Goal: Transaction & Acquisition: Download file/media

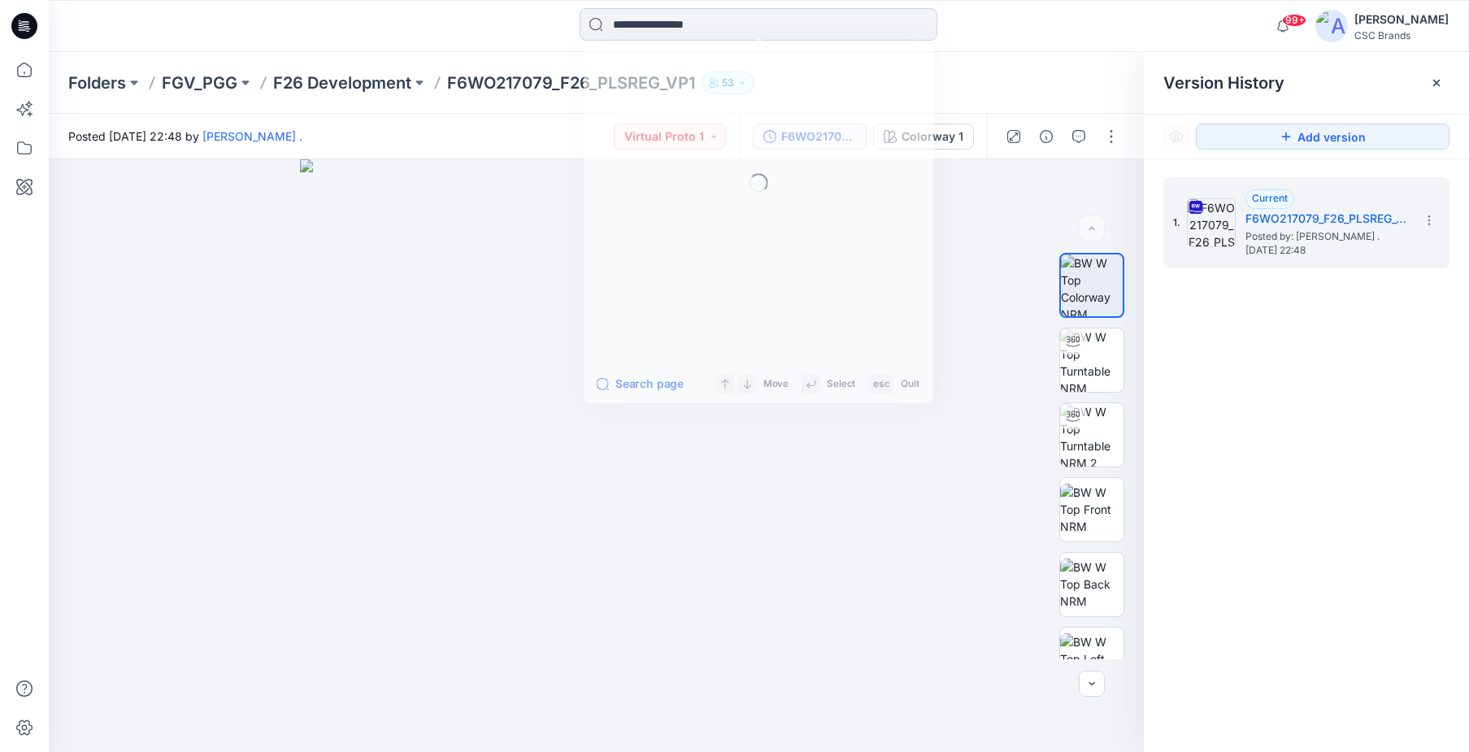
click at [670, 30] on input at bounding box center [759, 24] width 358 height 33
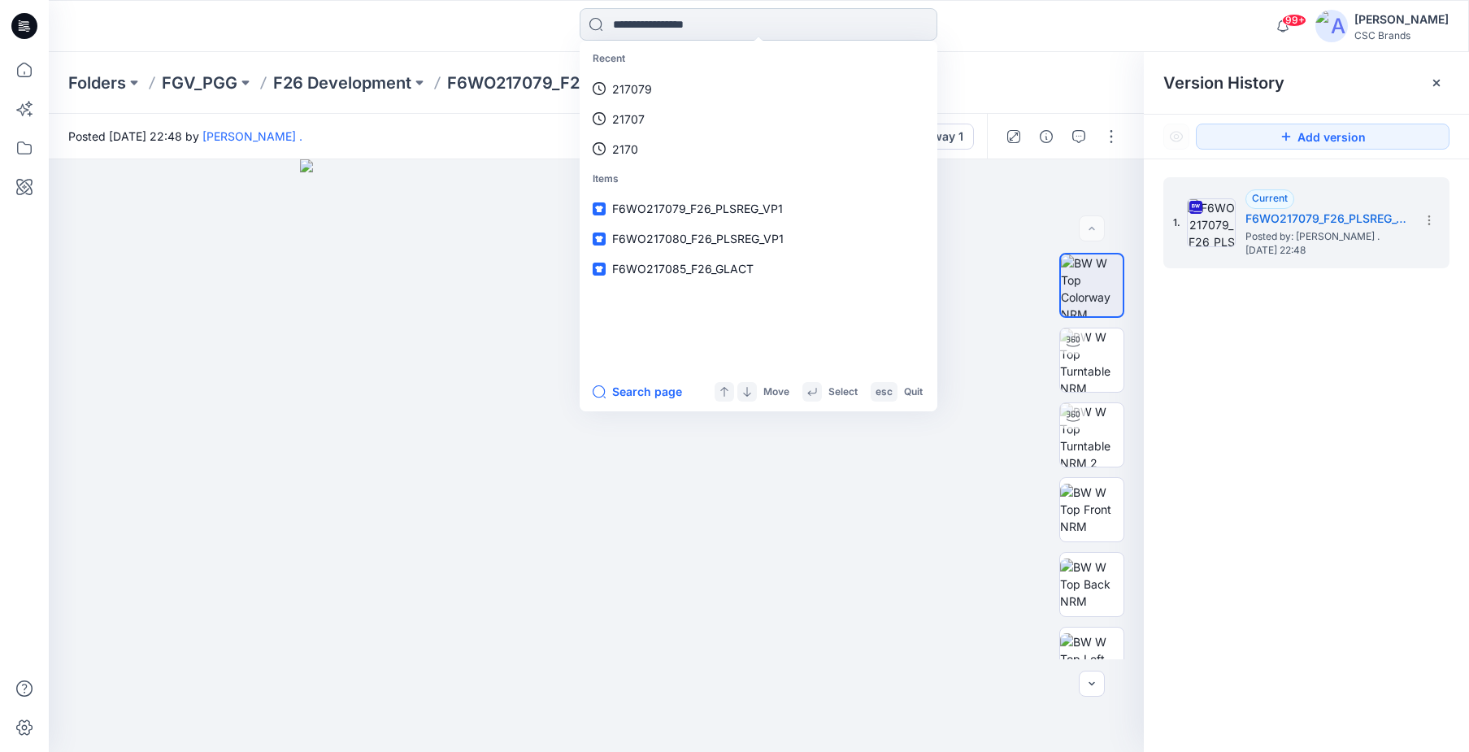
type input "*"
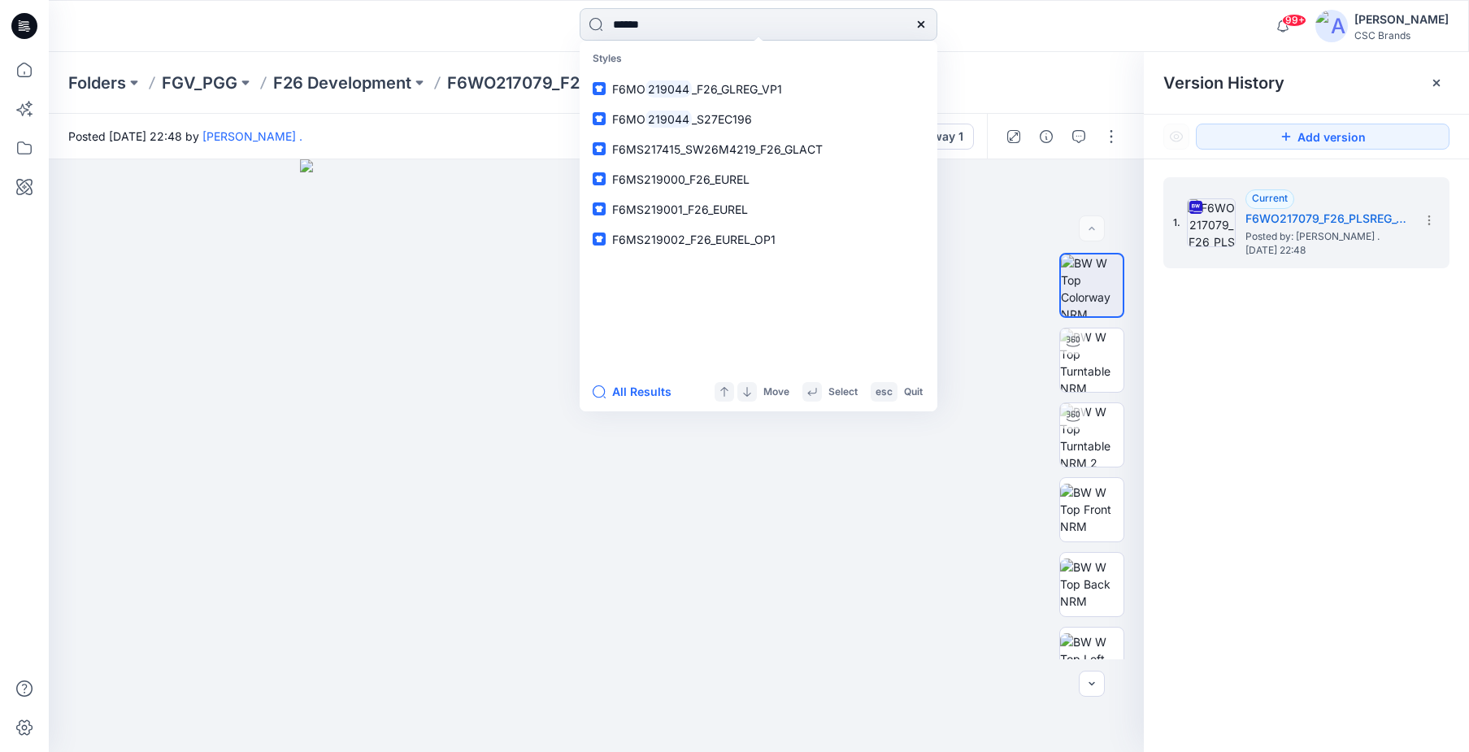
type input "******"
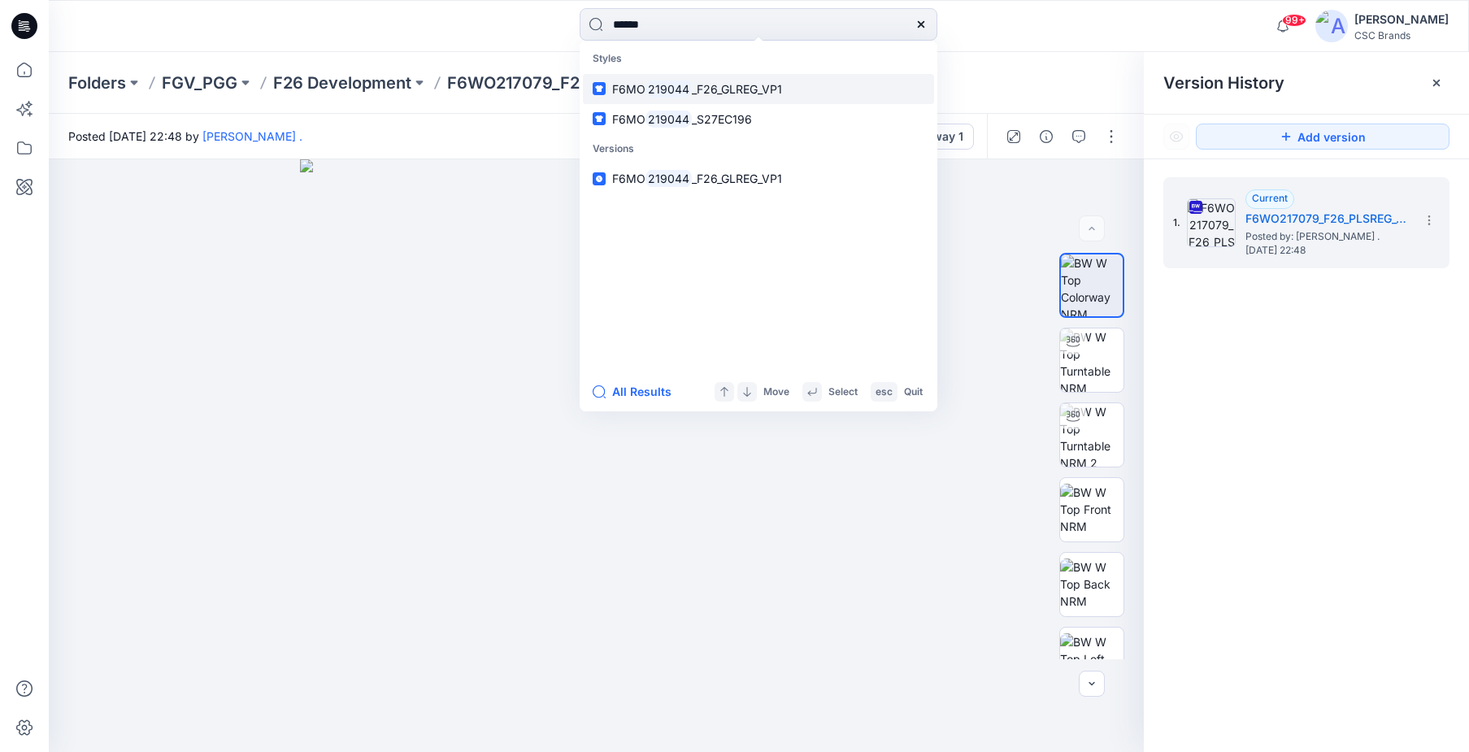
click at [723, 84] on span "_F26_GLREG_VP1" at bounding box center [737, 89] width 90 height 14
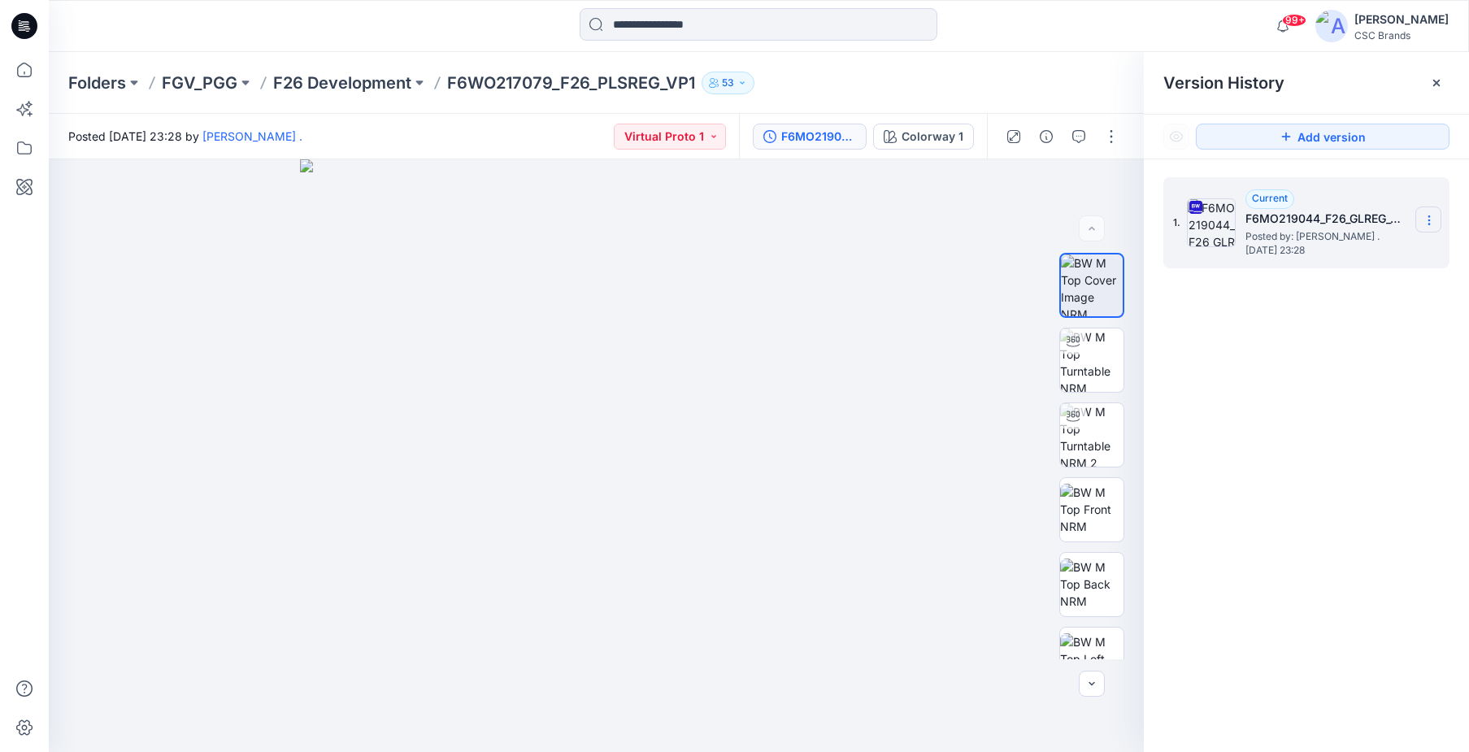
click at [1428, 216] on icon at bounding box center [1428, 216] width 1 height 1
click at [1377, 251] on span "Download Source BW File" at bounding box center [1347, 252] width 137 height 20
click at [45, 151] on div at bounding box center [24, 376] width 49 height 752
